Goal: Task Accomplishment & Management: Manage account settings

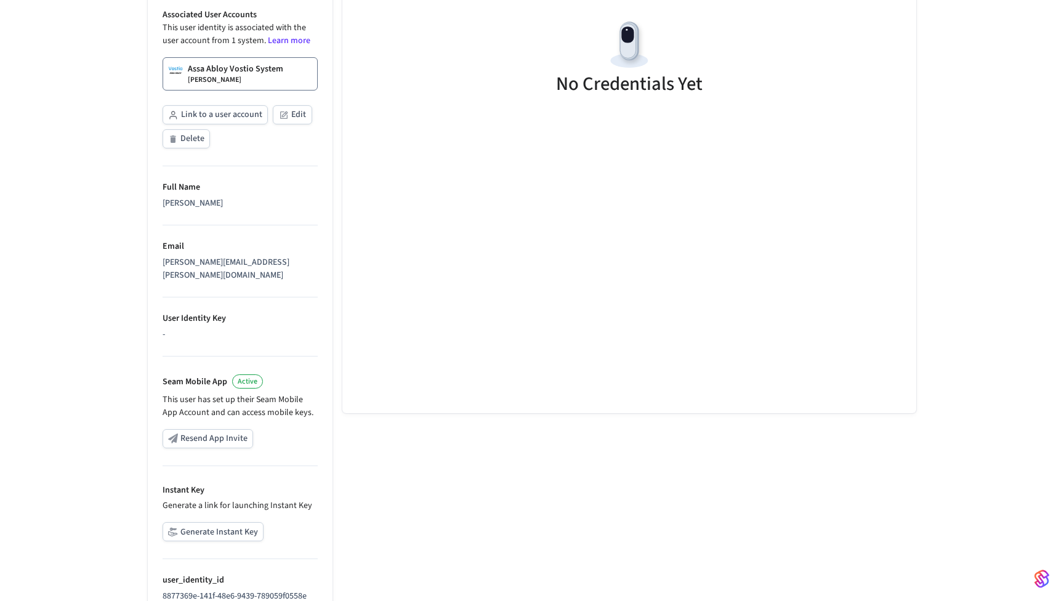
scroll to position [267, 0]
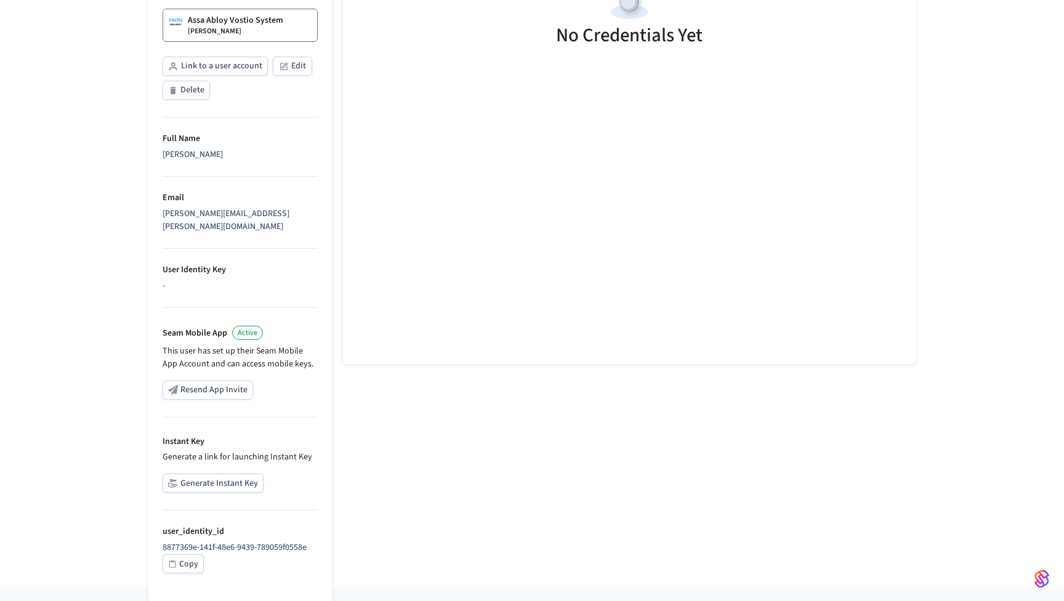
click at [225, 473] on button "Generate Instant Key" at bounding box center [212, 482] width 101 height 19
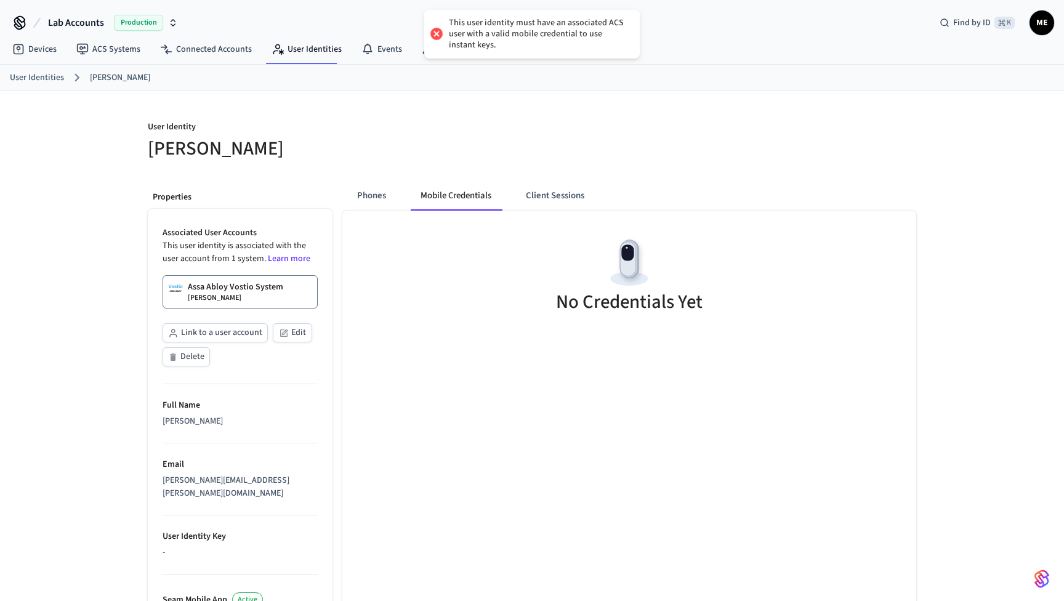
scroll to position [0, 0]
click at [238, 308] on div "Associated User Accounts This user identity is associated with the user account…" at bounding box center [239, 298] width 155 height 142
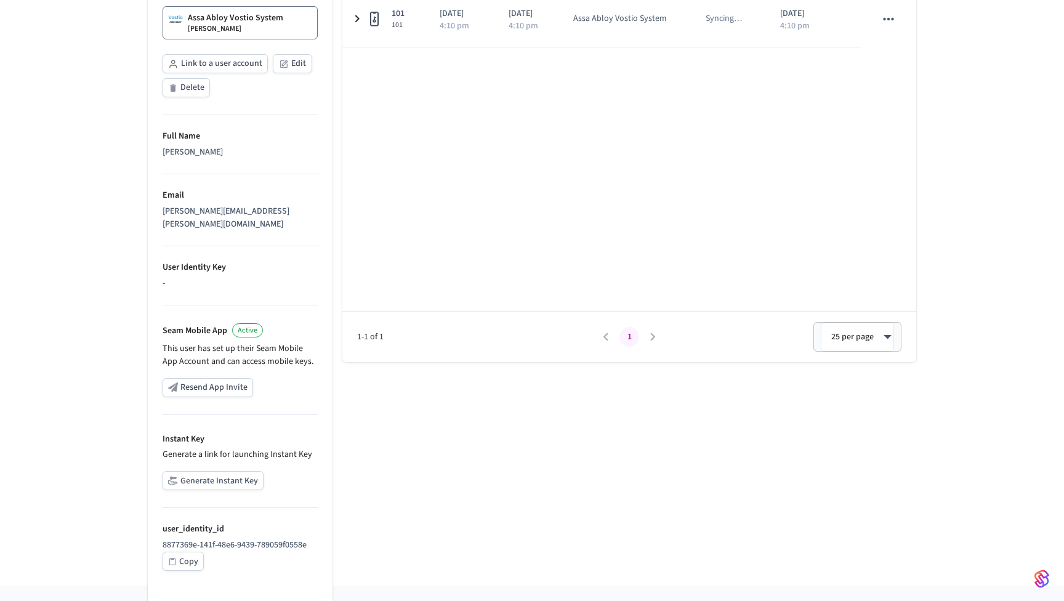
scroll to position [268, 0]
click at [224, 471] on button "Generate Instant Key" at bounding box center [212, 480] width 101 height 19
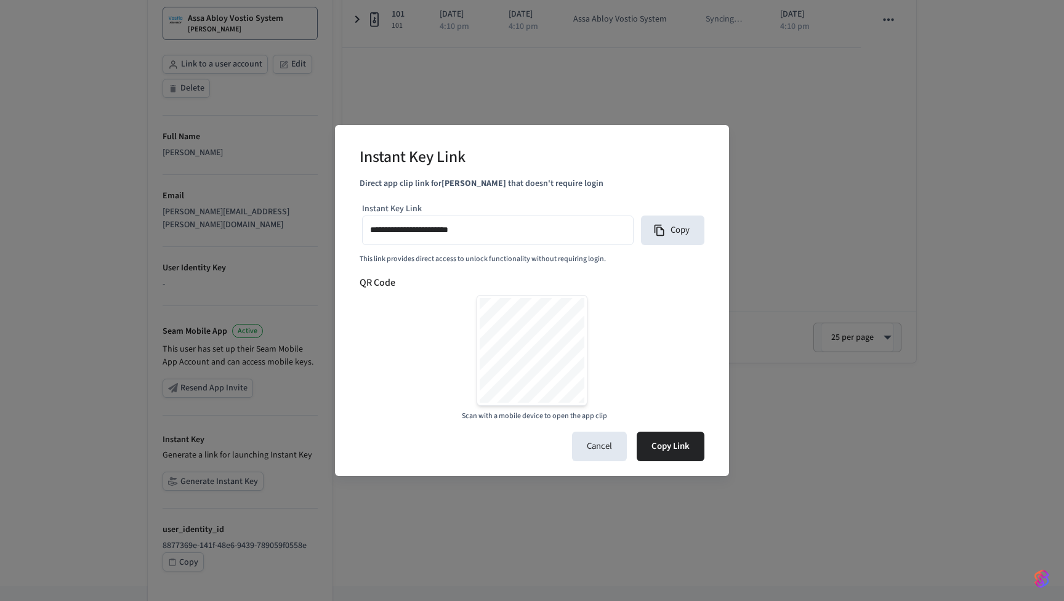
click at [525, 238] on input "**********" at bounding box center [497, 231] width 255 height 18
click at [634, 84] on div "**********" at bounding box center [532, 300] width 1064 height 601
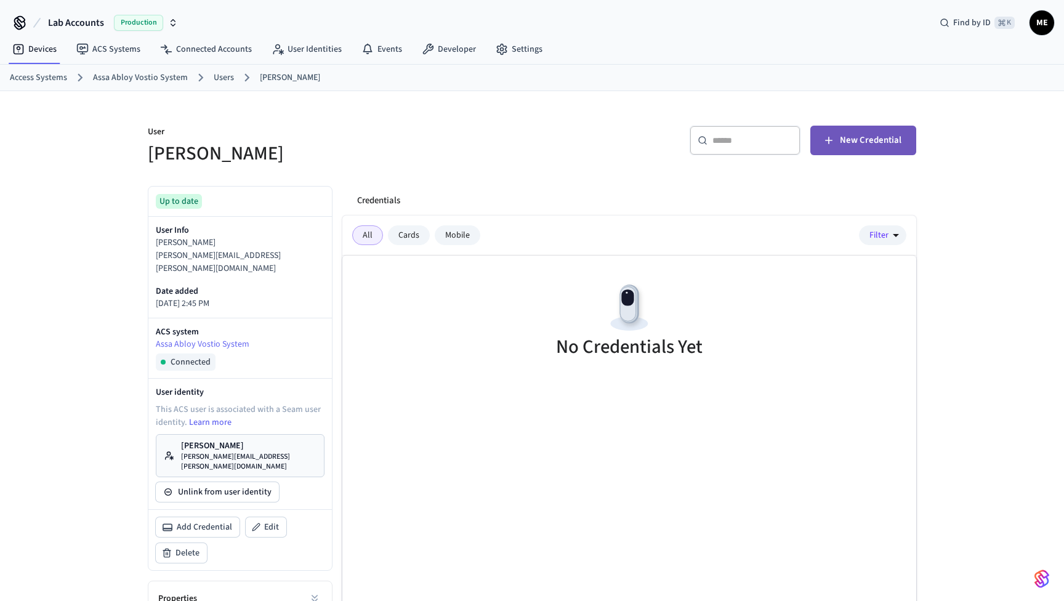
click at [864, 131] on button "New Credential" at bounding box center [863, 141] width 106 height 30
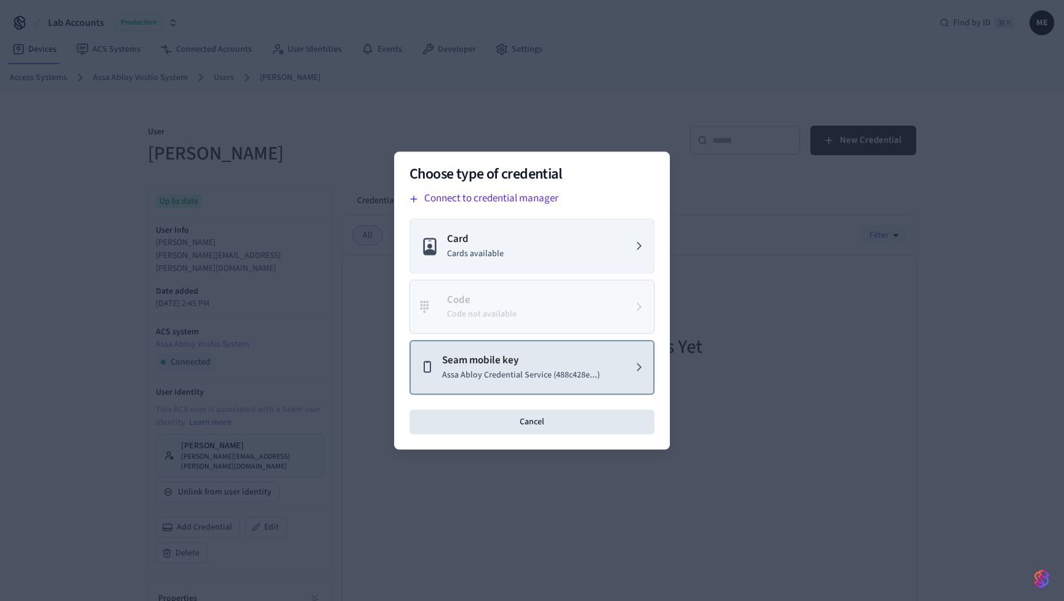
drag, startPoint x: 609, startPoint y: 287, endPoint x: 520, endPoint y: 368, distance: 120.7
click at [520, 369] on p "Assa Abloy Credential Service (488c428e...)" at bounding box center [521, 375] width 158 height 13
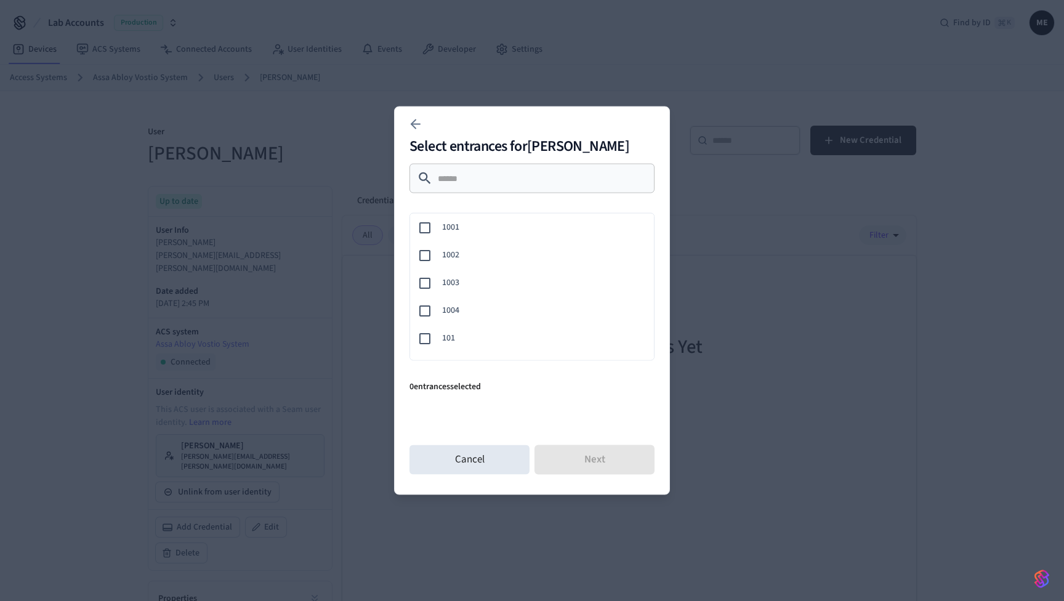
click at [457, 332] on span "101" at bounding box center [543, 338] width 202 height 13
click at [568, 457] on button "Next" at bounding box center [594, 460] width 120 height 30
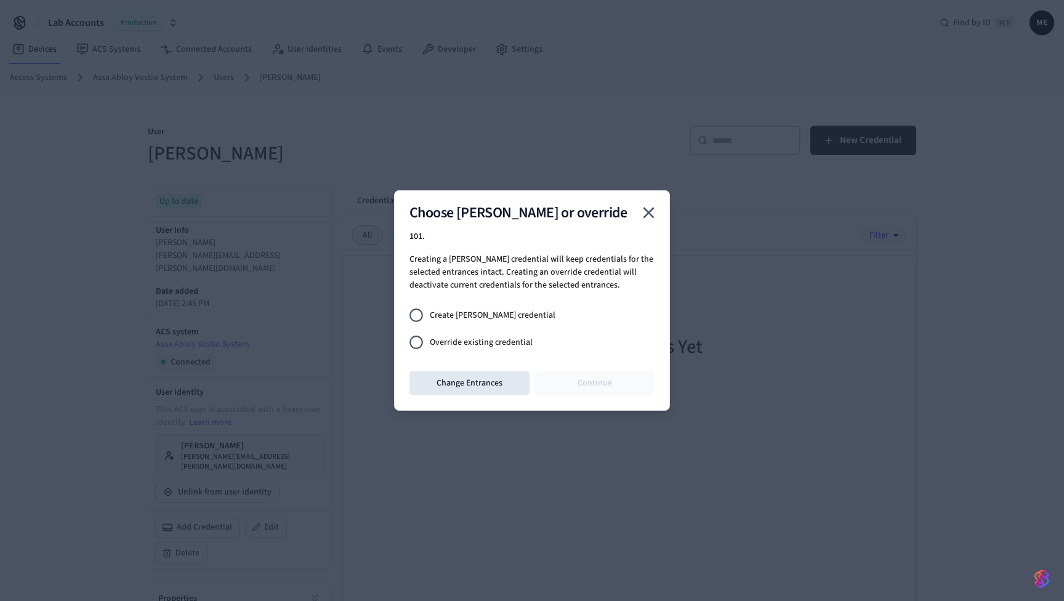
click at [519, 350] on label "Override existing credential" at bounding box center [524, 342] width 242 height 27
click at [561, 385] on button "Continue" at bounding box center [594, 383] width 120 height 25
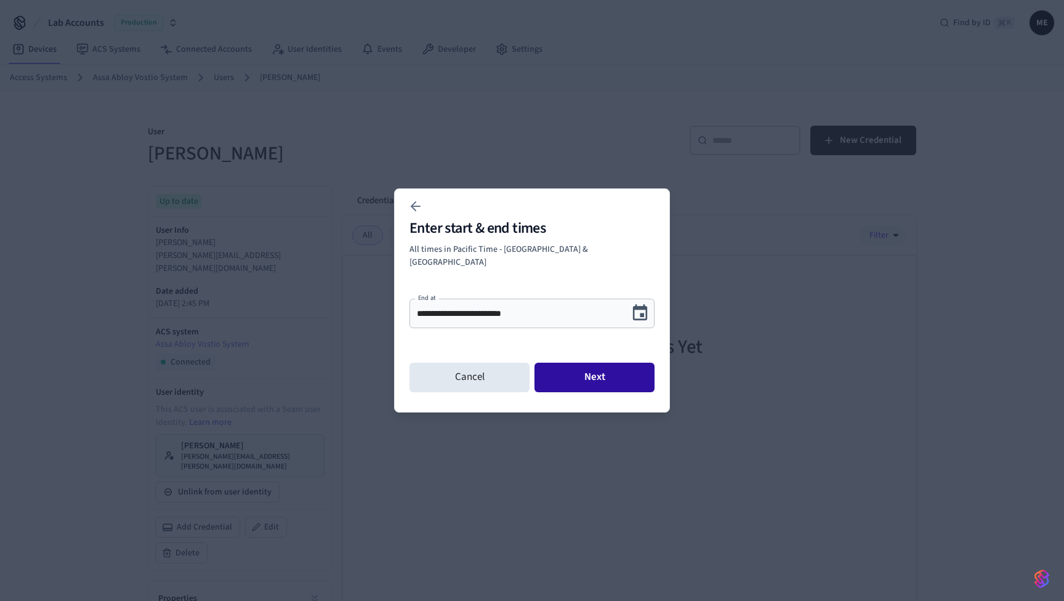
click at [608, 372] on button "Next" at bounding box center [594, 378] width 120 height 30
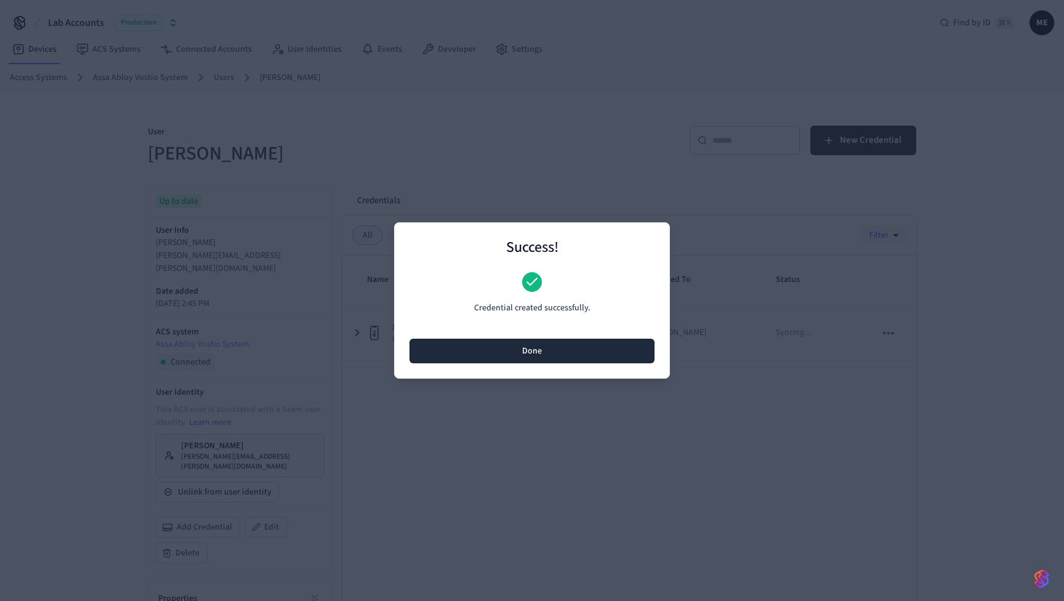
click at [568, 355] on button "Done" at bounding box center [531, 351] width 245 height 25
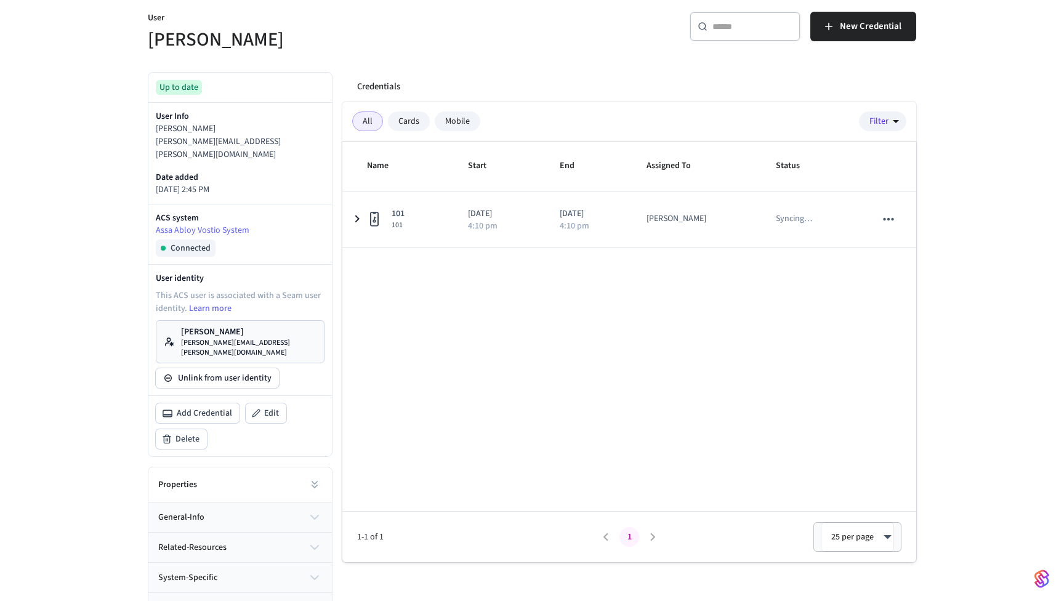
scroll to position [113, 0]
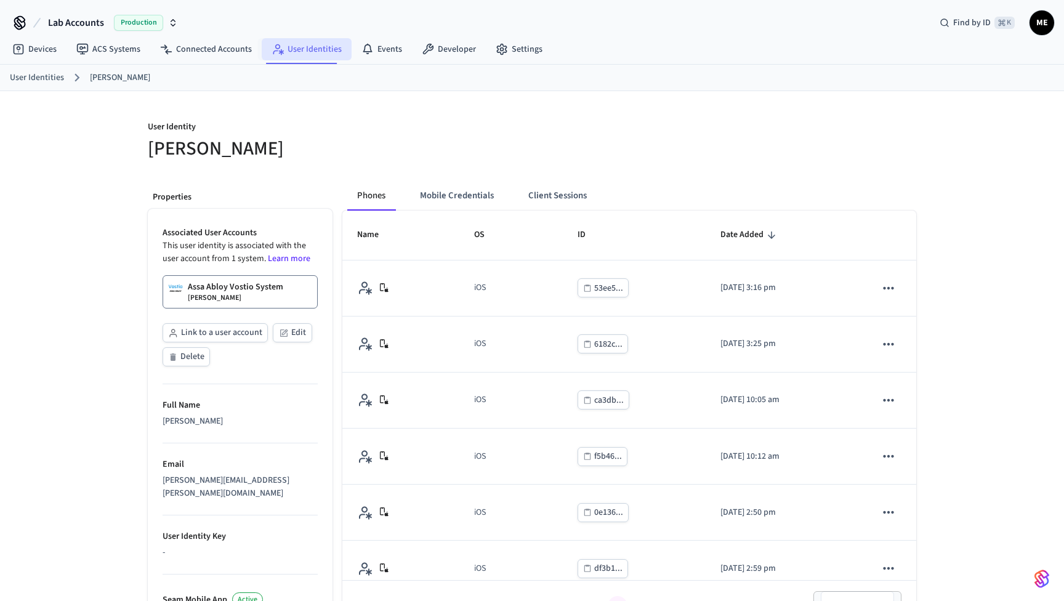
click at [313, 52] on link "User Identities" at bounding box center [307, 49] width 90 height 22
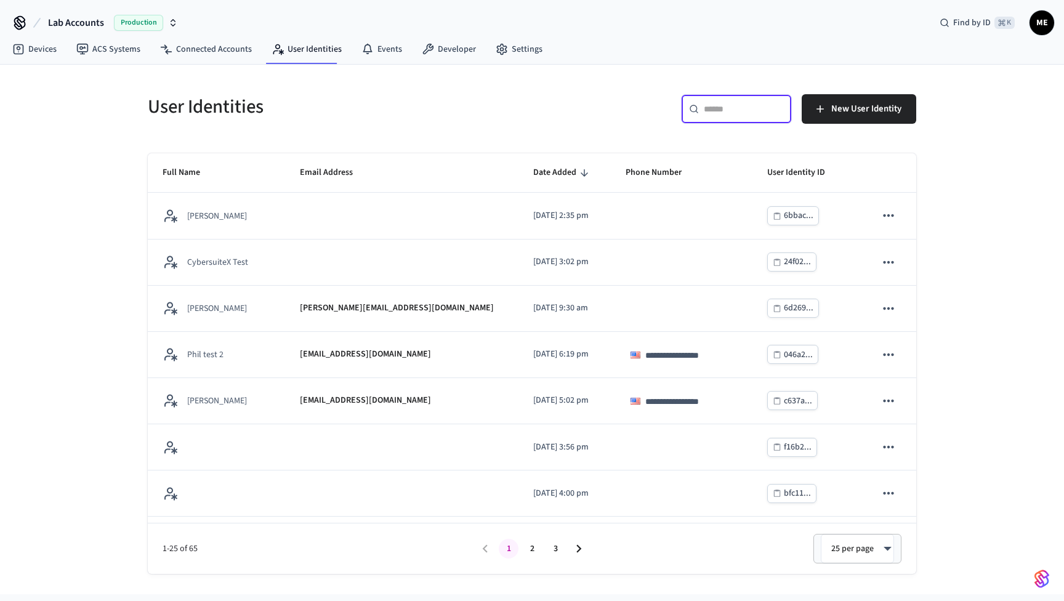
click at [734, 111] on input "text" at bounding box center [744, 109] width 80 height 12
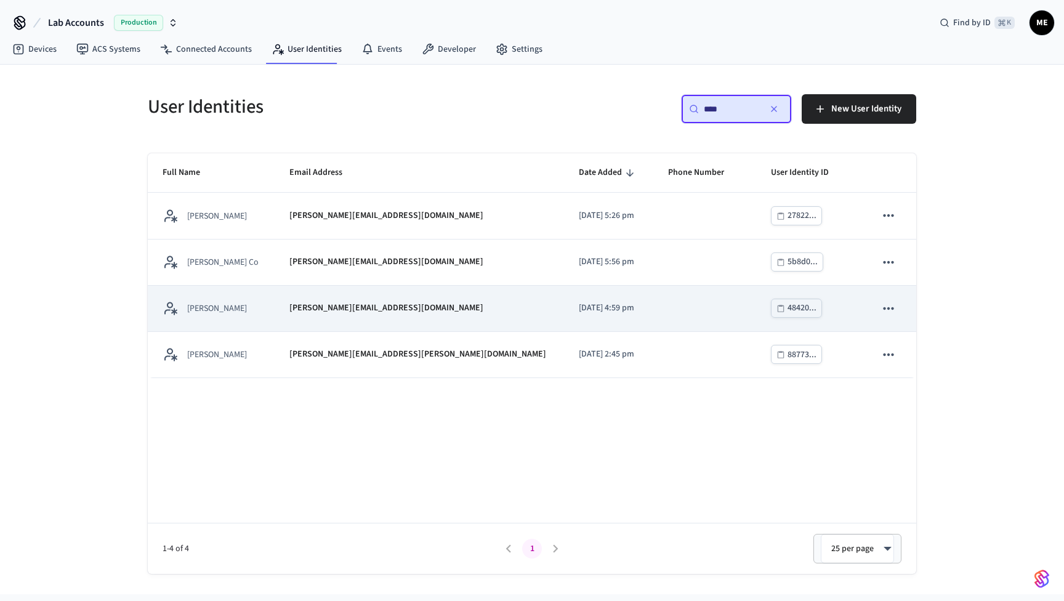
type input "****"
click at [418, 306] on div "matthew@getseam.com" at bounding box center [419, 308] width 260 height 13
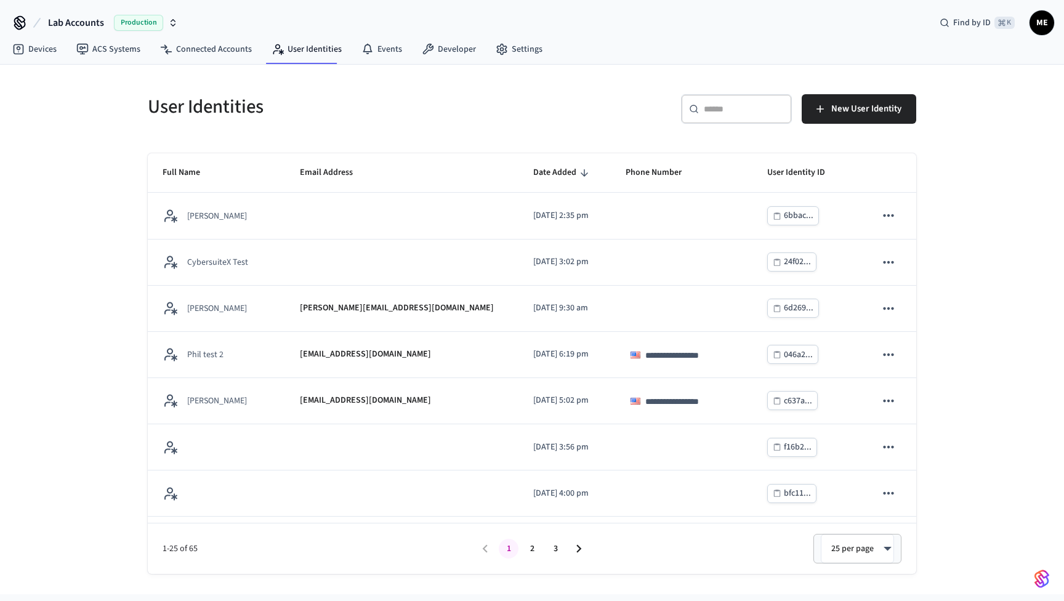
click at [747, 96] on div "​ ​" at bounding box center [736, 109] width 111 height 30
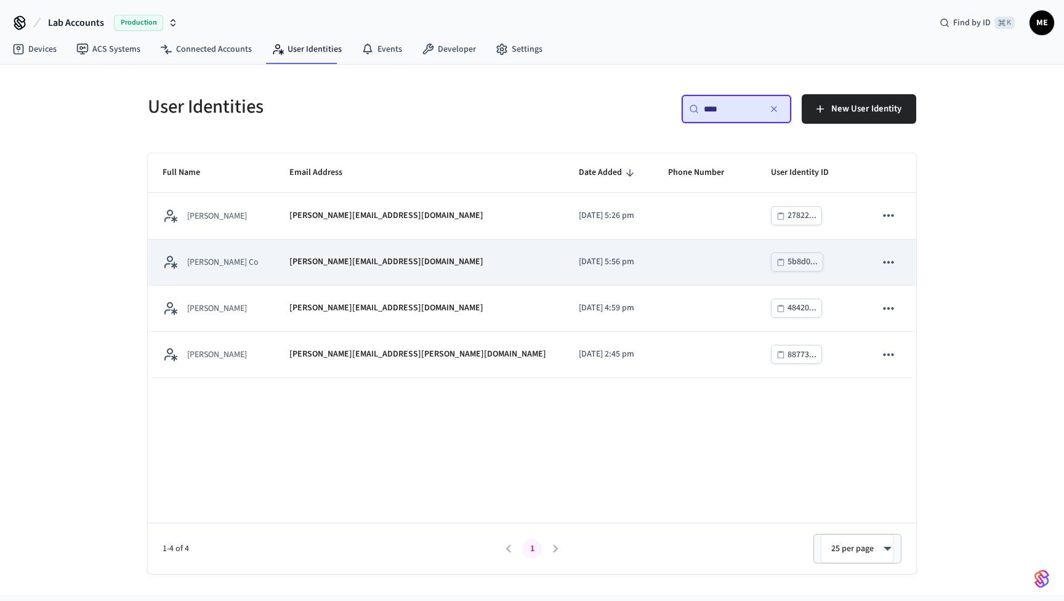
type input "****"
click at [351, 267] on p "matt@boring.co" at bounding box center [386, 261] width 194 height 13
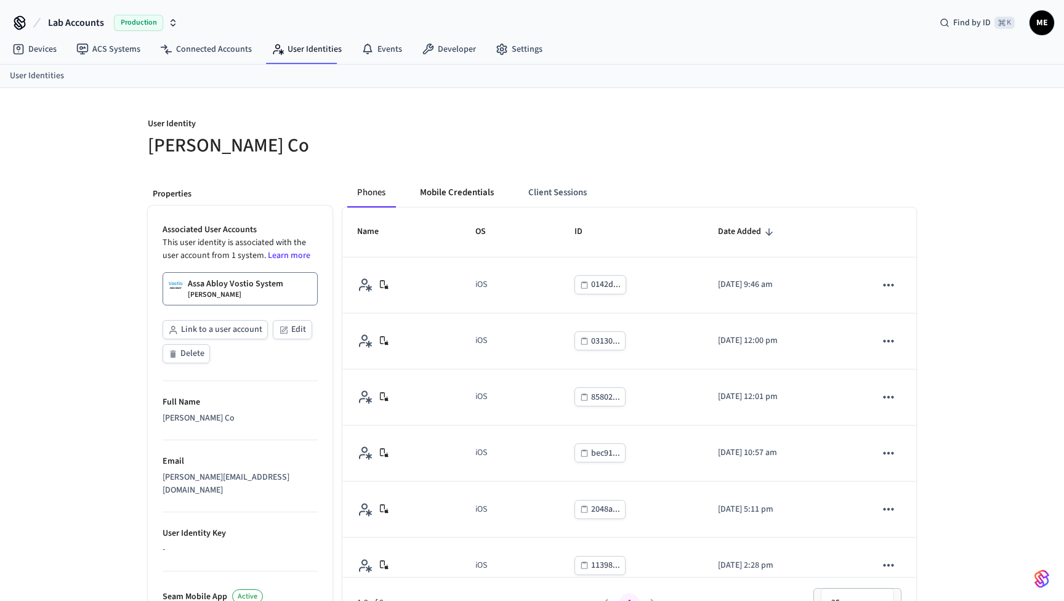
click at [457, 190] on button "Mobile Credentials" at bounding box center [457, 193] width 94 height 30
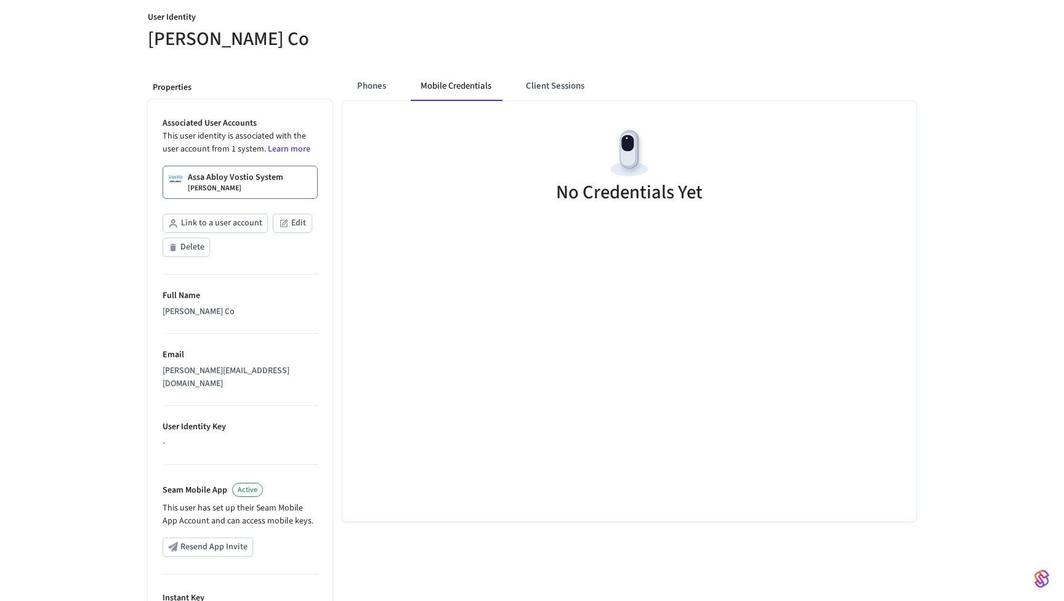
scroll to position [107, 0]
click at [233, 187] on div "Assa Abloy Vostio System Matt Boring" at bounding box center [235, 182] width 95 height 22
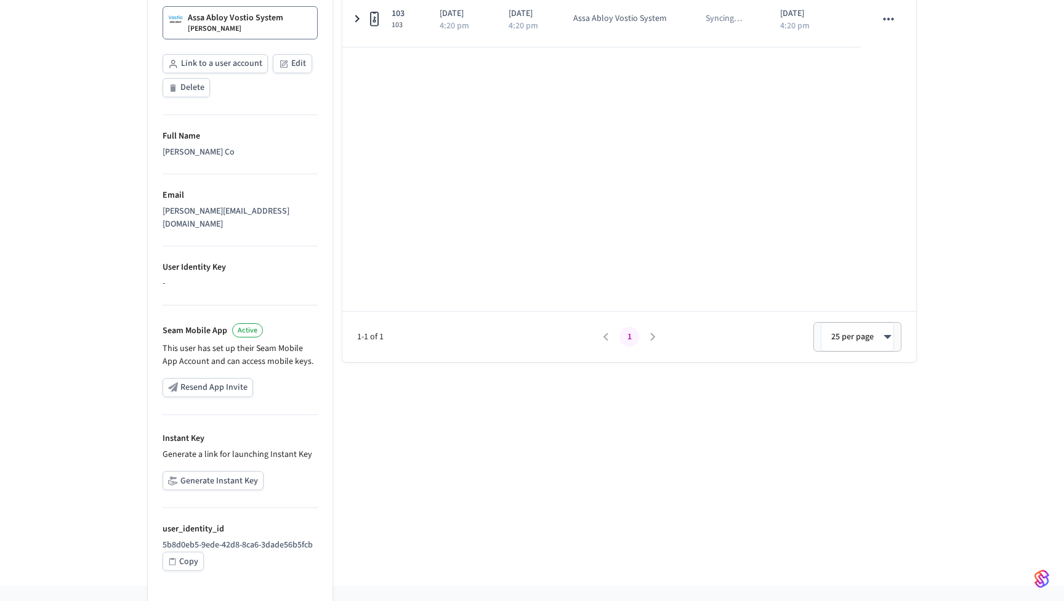
scroll to position [265, 0]
click at [227, 471] on button "Generate Instant Key" at bounding box center [212, 480] width 101 height 19
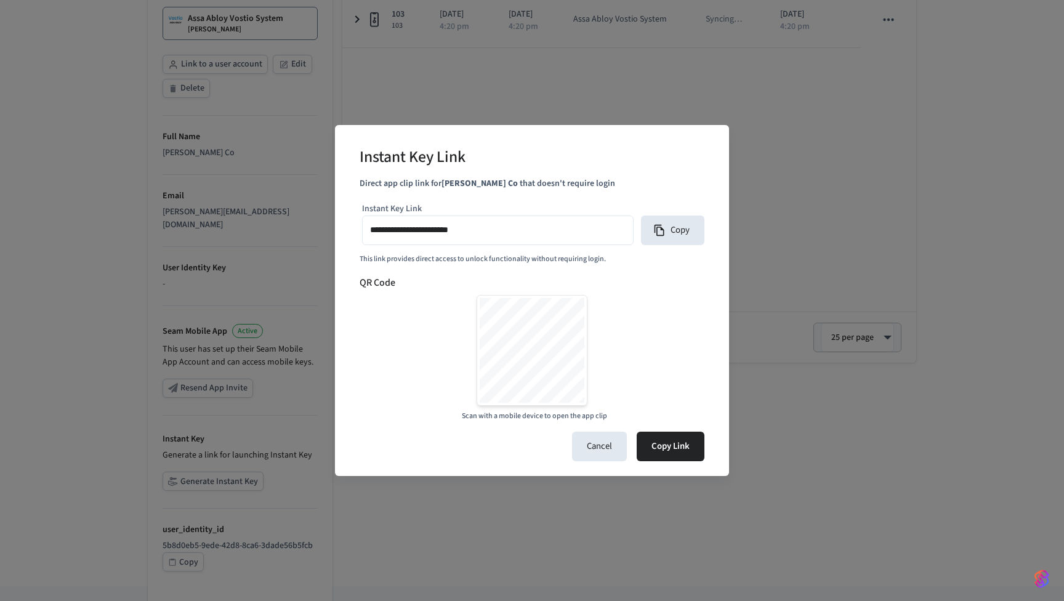
click at [546, 226] on input "**********" at bounding box center [497, 231] width 255 height 18
type input "**********"
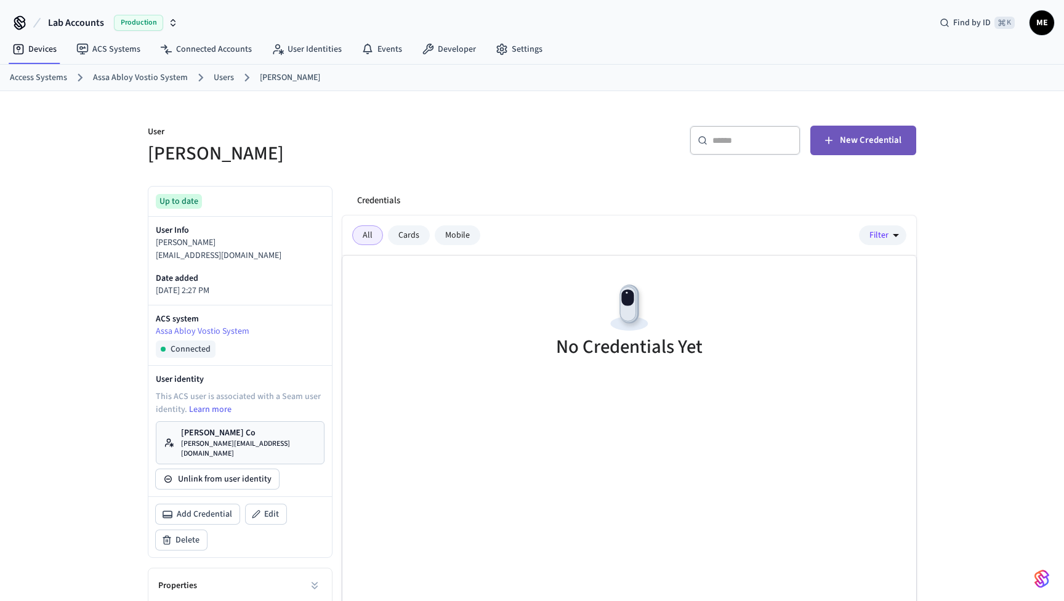
click at [844, 136] on span "New Credential" at bounding box center [871, 140] width 62 height 16
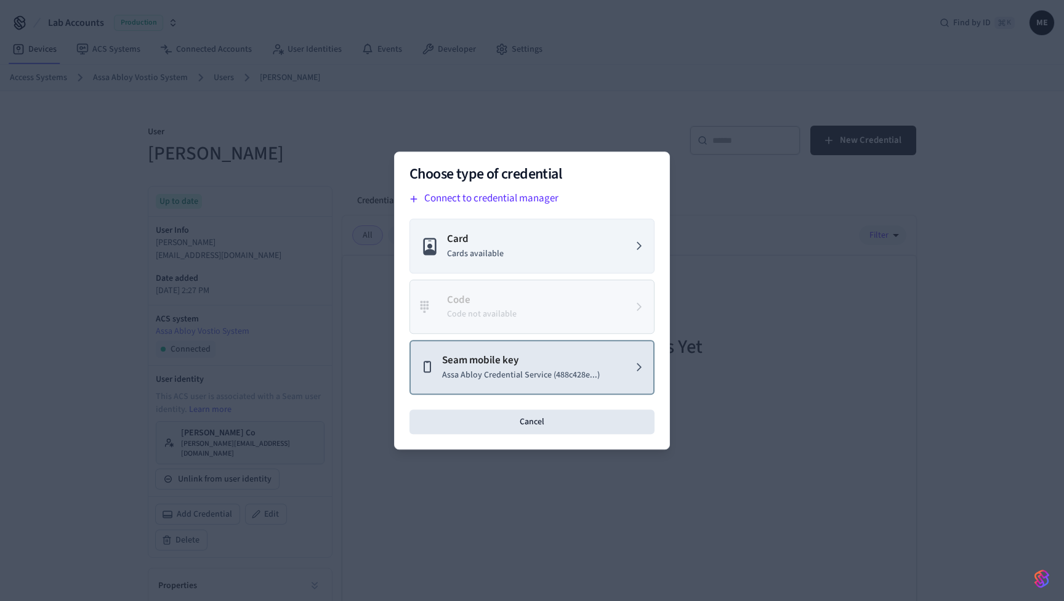
click at [550, 365] on p "Seam mobile key" at bounding box center [521, 361] width 158 height 16
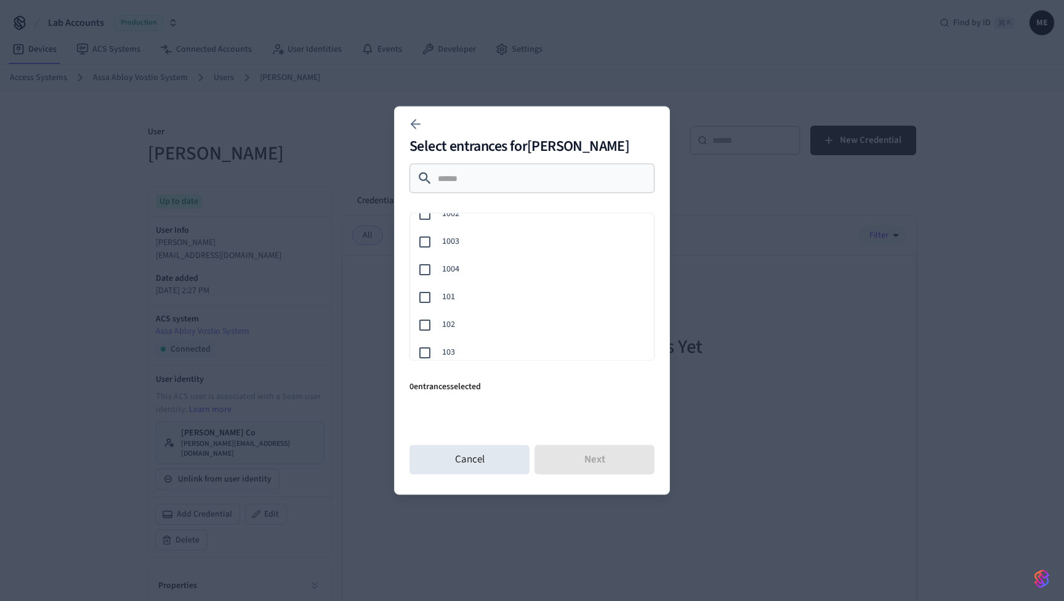
scroll to position [49, 0]
click at [454, 335] on div "103" at bounding box center [529, 345] width 249 height 28
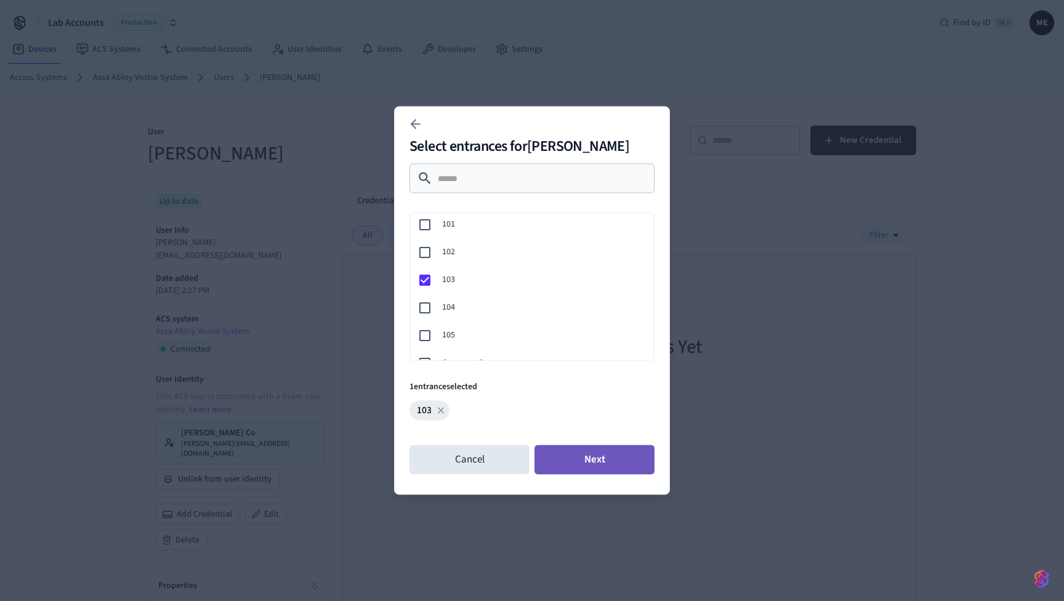
click at [568, 449] on button "Next" at bounding box center [594, 460] width 120 height 30
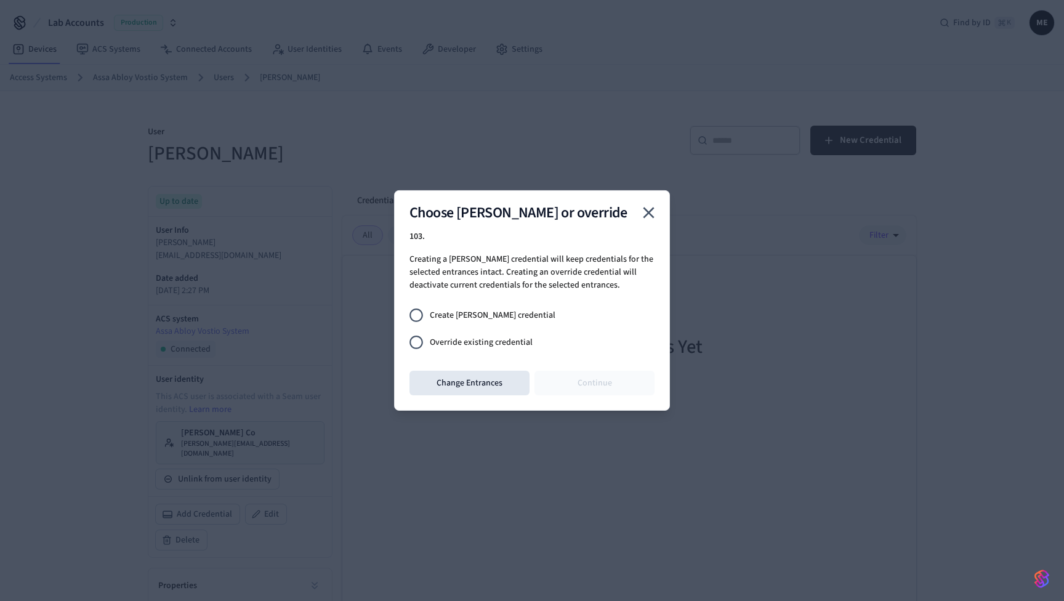
click at [484, 318] on span "Create [PERSON_NAME] credential" at bounding box center [493, 314] width 126 height 13
click at [569, 374] on button "Continue" at bounding box center [594, 383] width 120 height 25
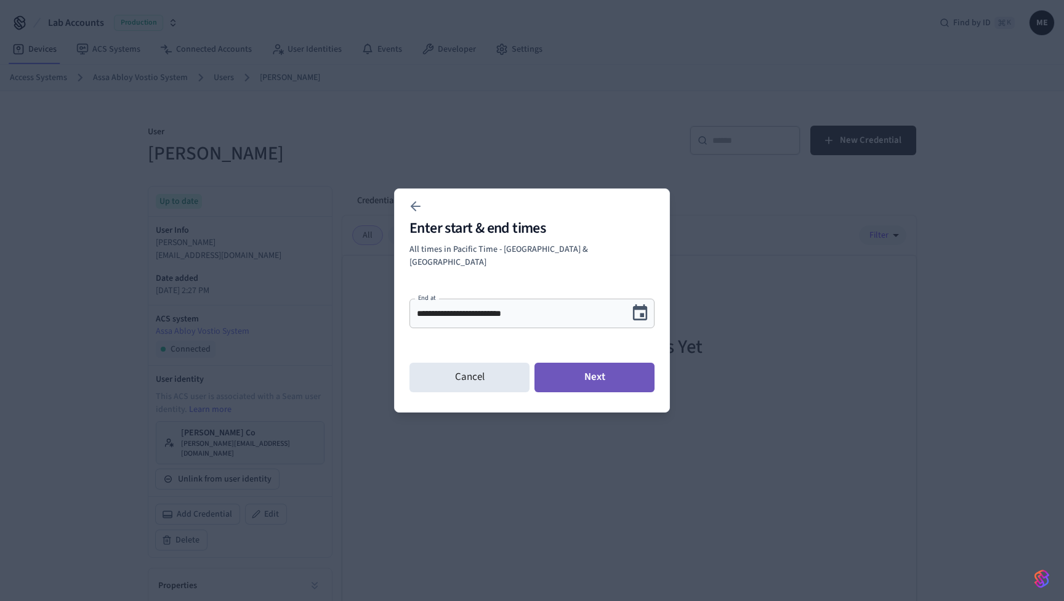
click at [606, 374] on button "Next" at bounding box center [594, 378] width 120 height 30
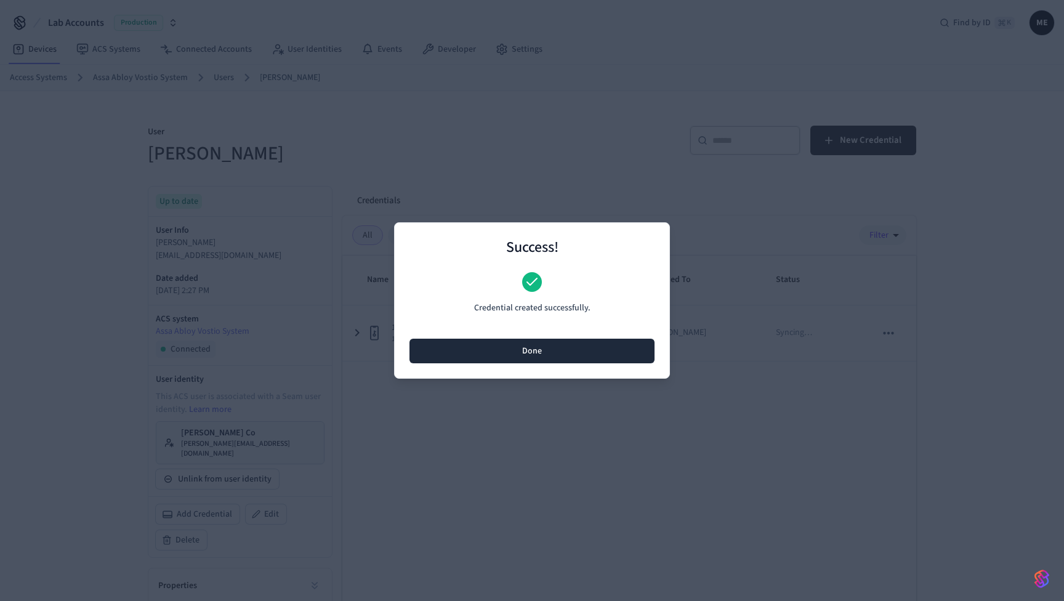
click at [617, 356] on button "Done" at bounding box center [531, 351] width 245 height 25
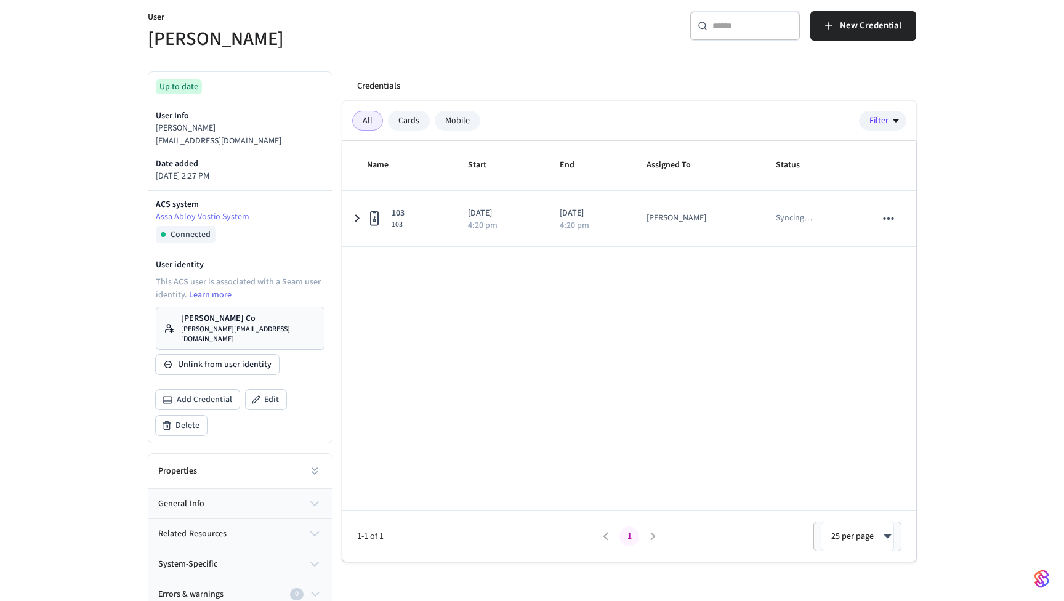
scroll to position [113, 0]
